Goal: Task Accomplishment & Management: Use online tool/utility

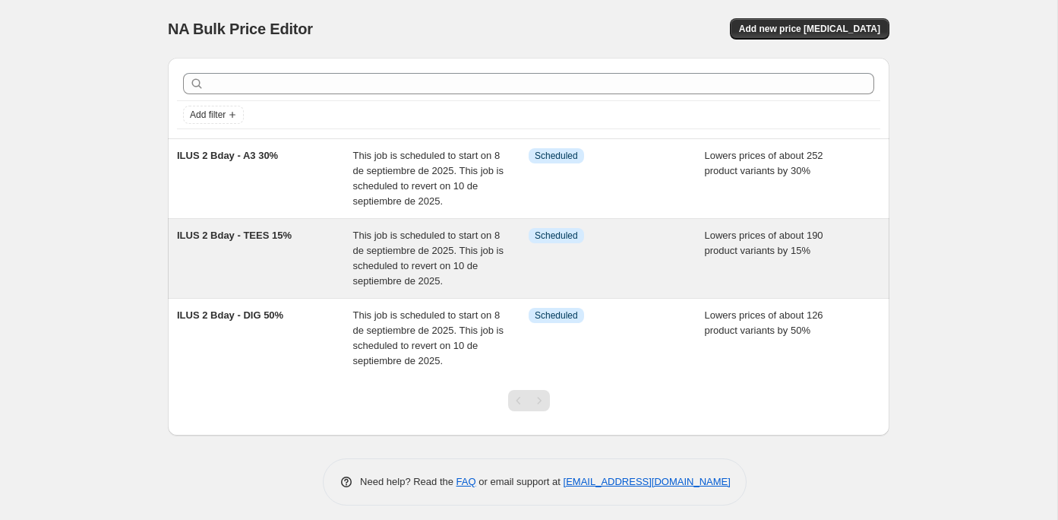
click at [243, 283] on div "ILUS 2 Bday - TEES 15%" at bounding box center [265, 258] width 176 height 61
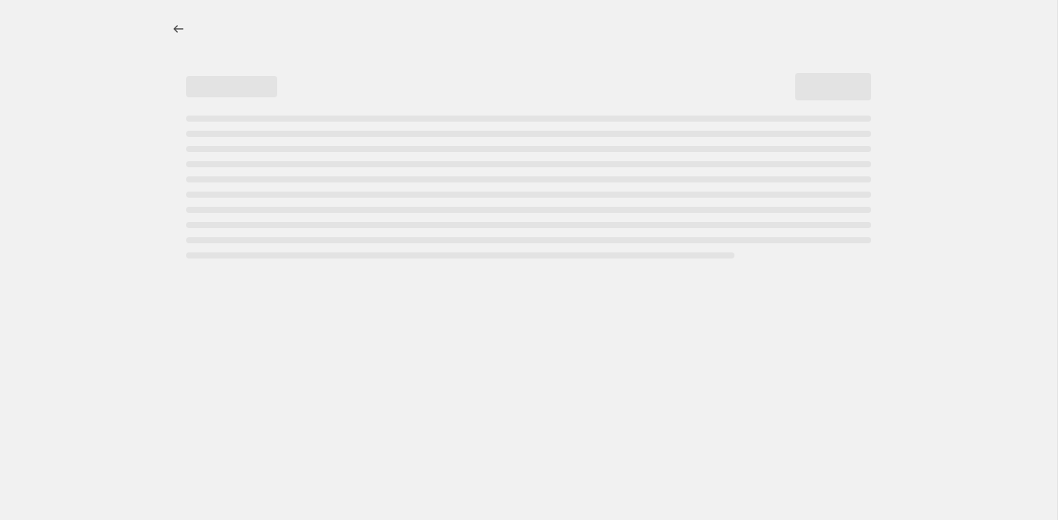
select select "percentage"
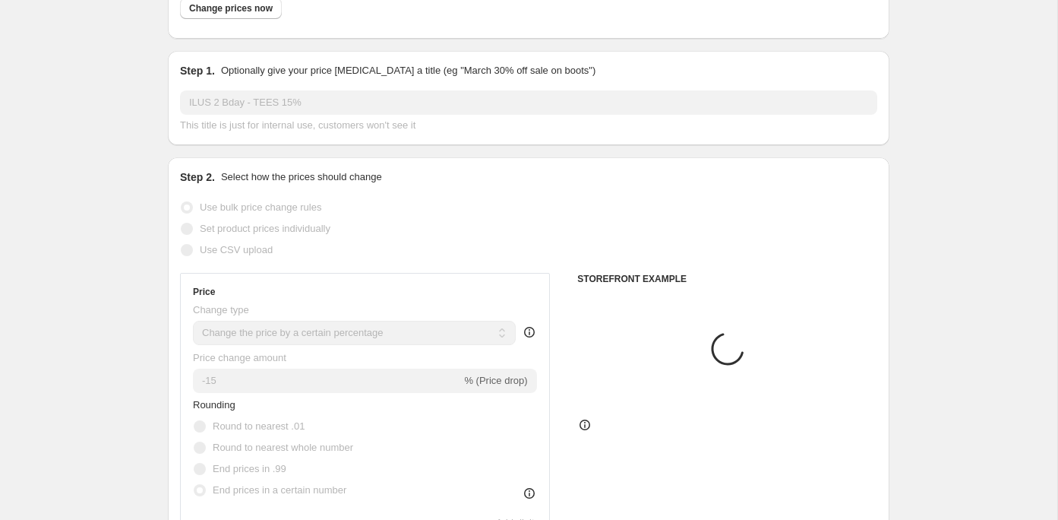
select select "product_type"
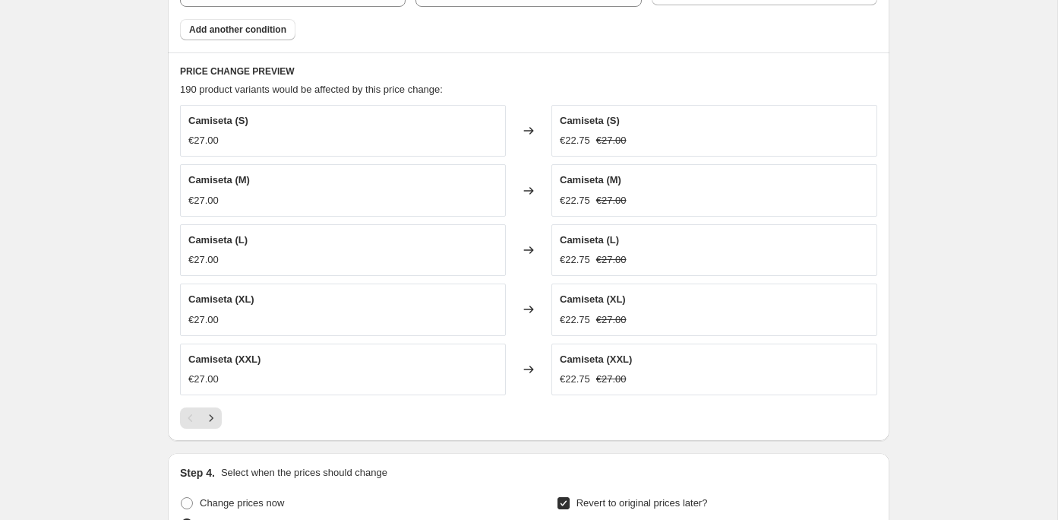
scroll to position [1157, 0]
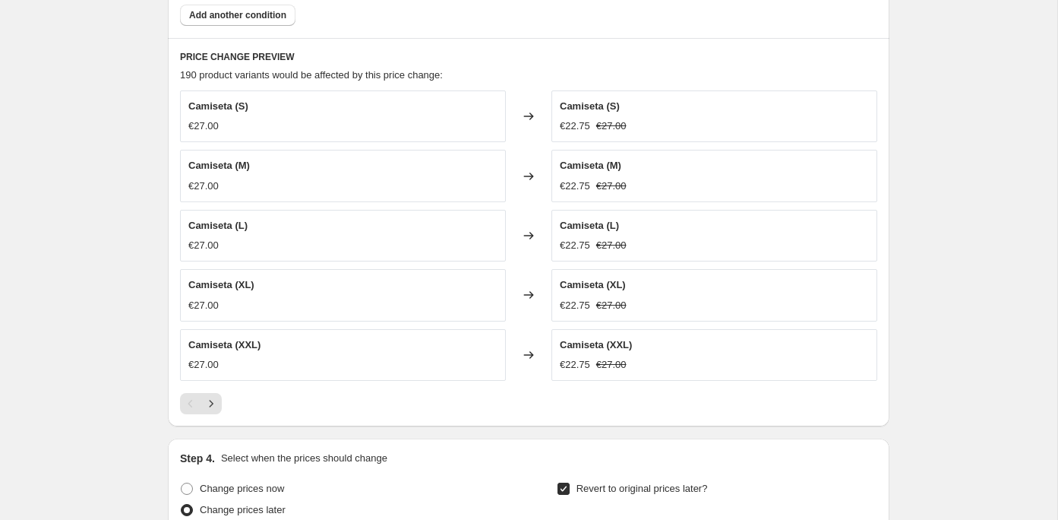
click at [194, 397] on div "Pagination" at bounding box center [190, 403] width 21 height 21
click at [207, 397] on icon "Next" at bounding box center [211, 403] width 15 height 15
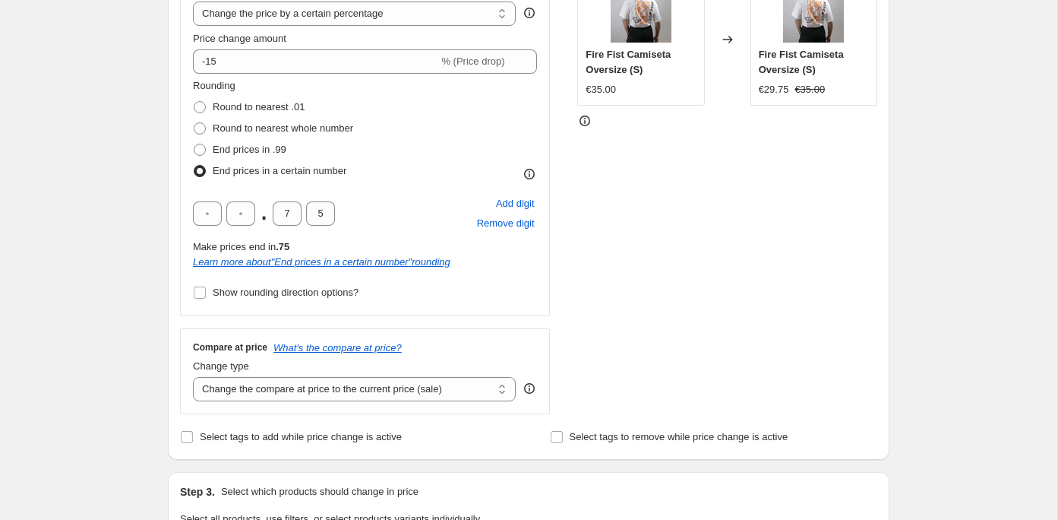
scroll to position [358, 0]
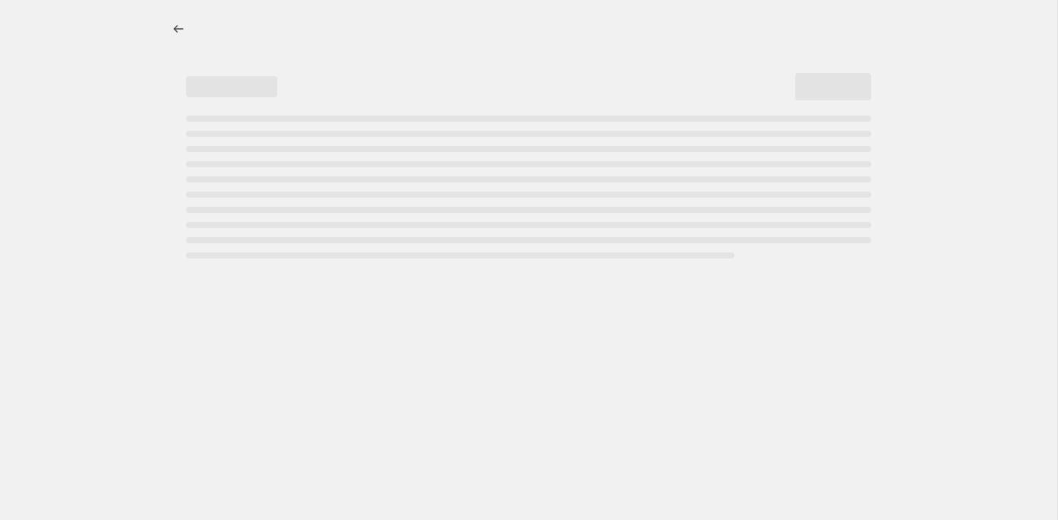
select select "percentage"
select select "product_type"
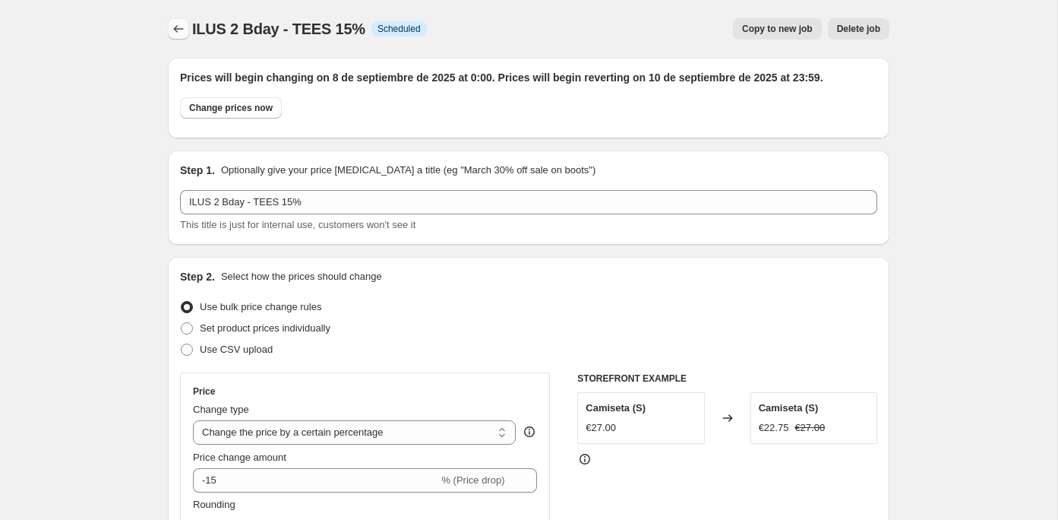
click at [174, 27] on icon "Price change jobs" at bounding box center [178, 28] width 15 height 15
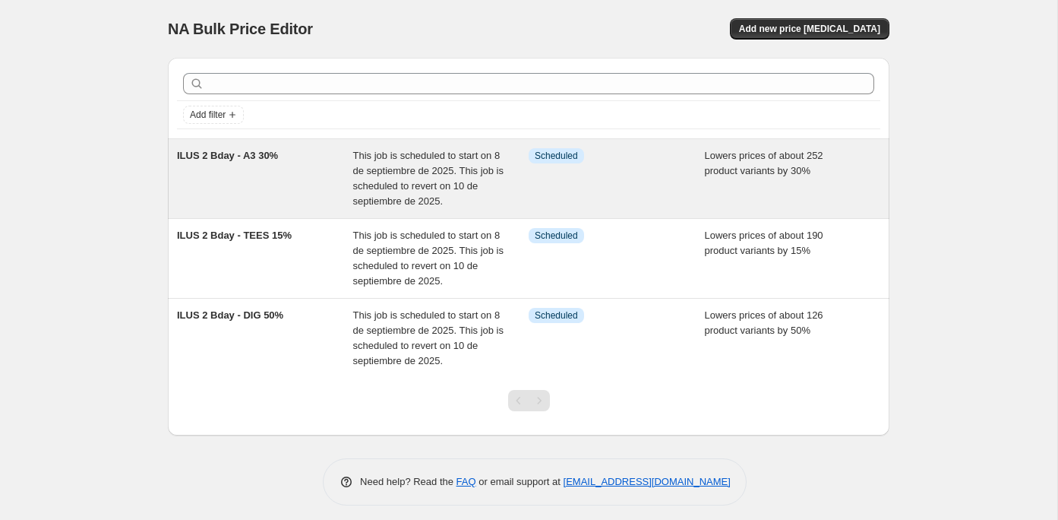
click at [356, 155] on span "This job is scheduled to start on 8 de septiembre de 2025. This job is schedule…" at bounding box center [428, 178] width 151 height 57
select select "percentage"
select select "title"
select select "contains"
select select "collection"
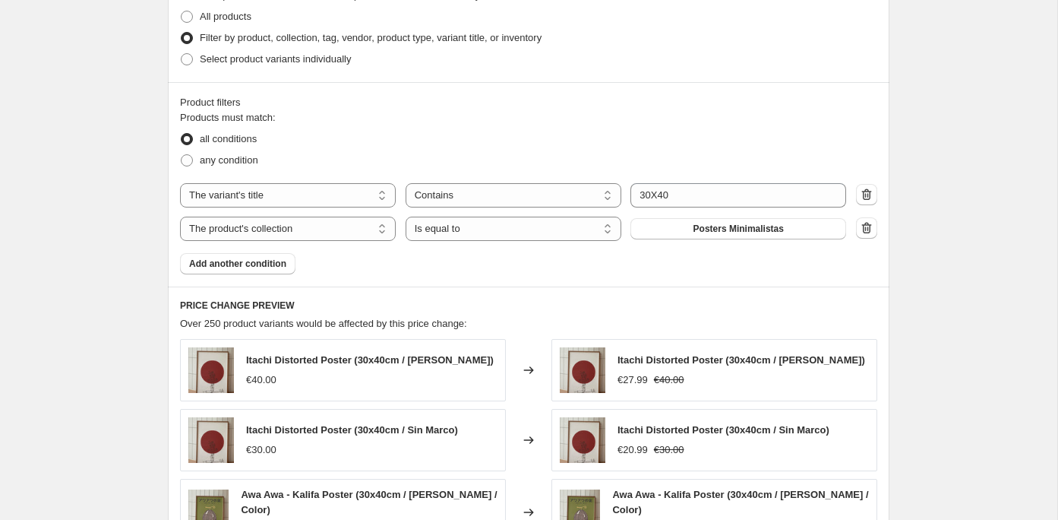
scroll to position [790, 0]
